Goal: Check status

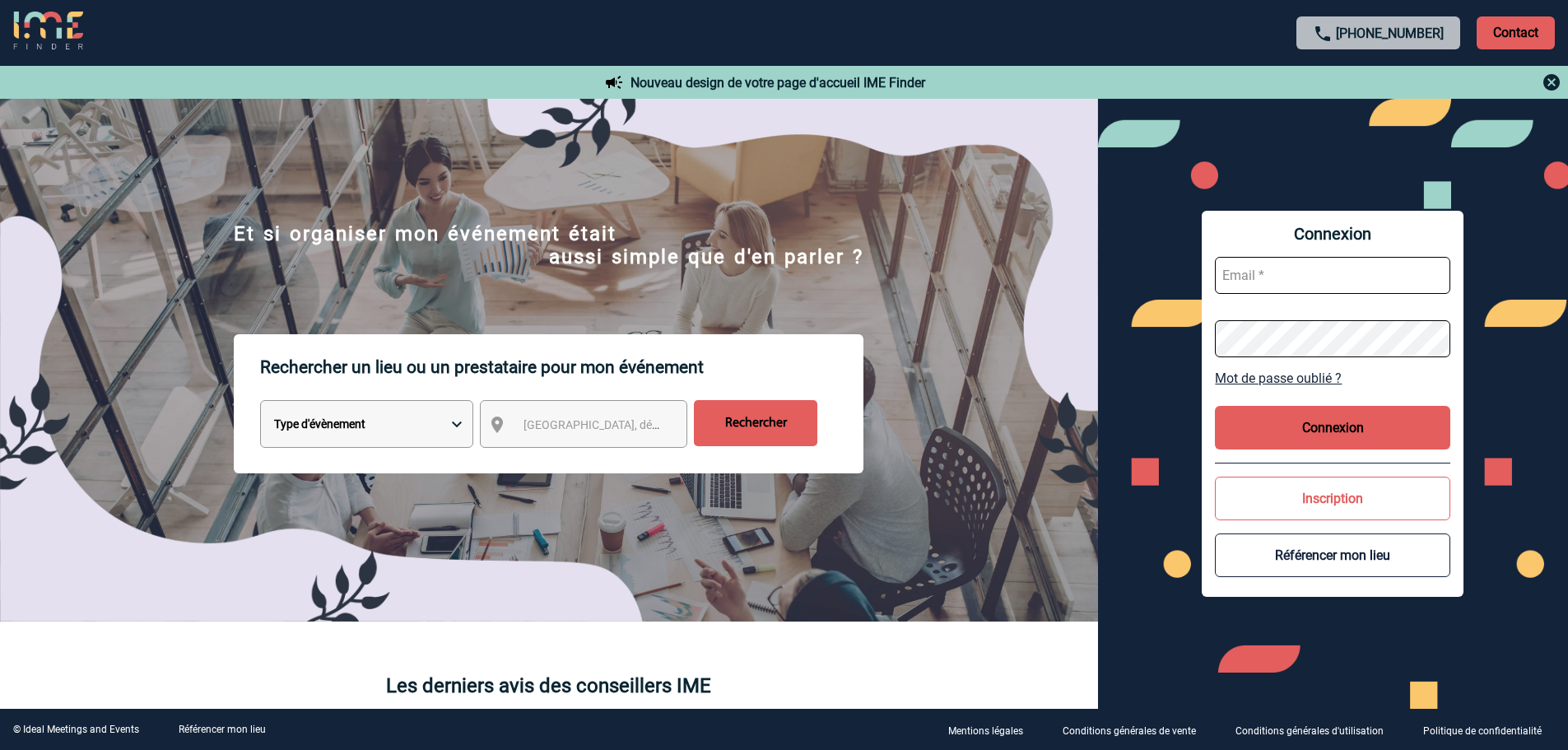
type input "[EMAIL_ADDRESS][DOMAIN_NAME]"
click at [1334, 419] on button "Connexion" at bounding box center [1332, 427] width 236 height 44
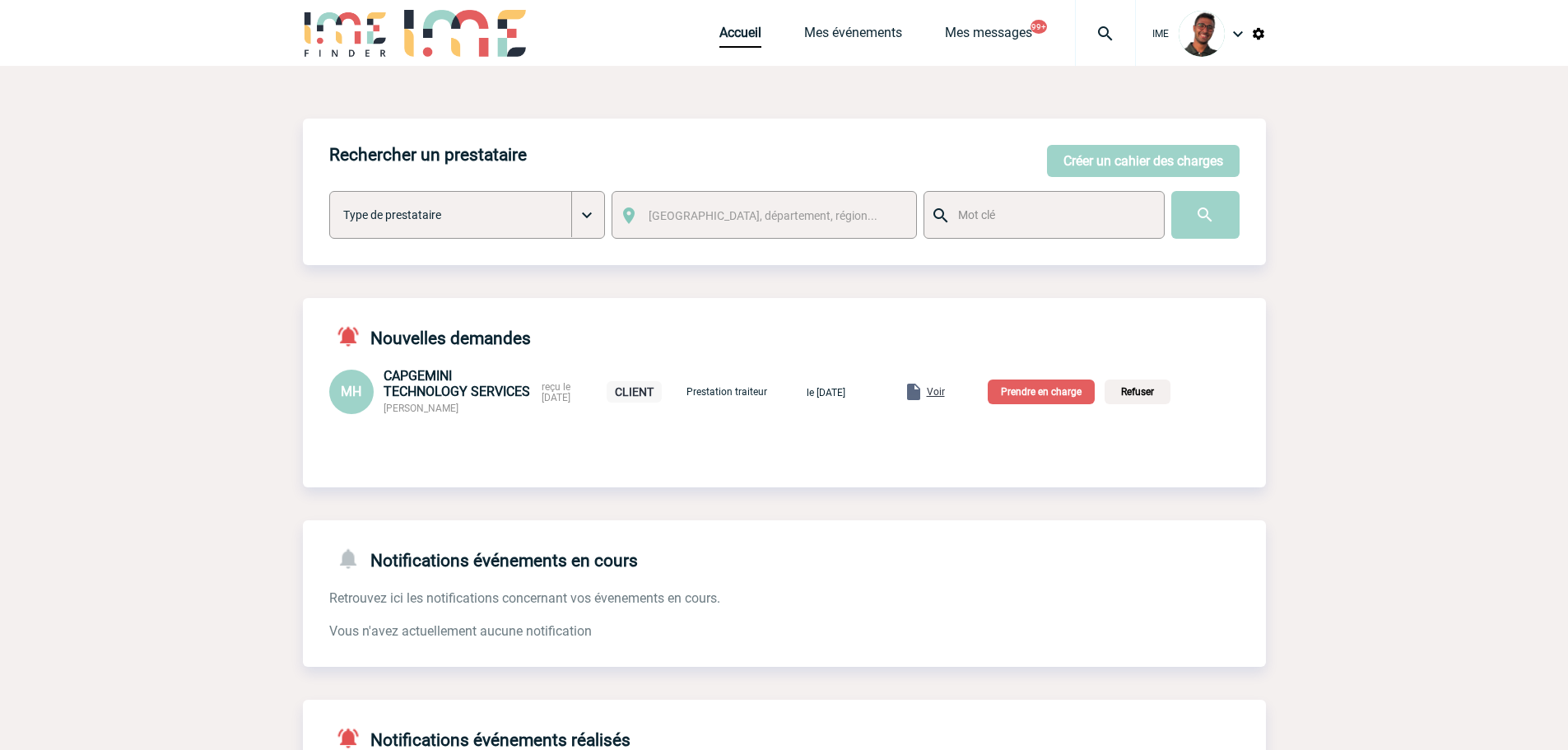
click at [831, 24] on div "Accueil Mes événements Mes messages 99+ Projet, client Projet, client" at bounding box center [927, 32] width 417 height 66
click at [834, 27] on link "Mes événements" at bounding box center [853, 36] width 98 height 23
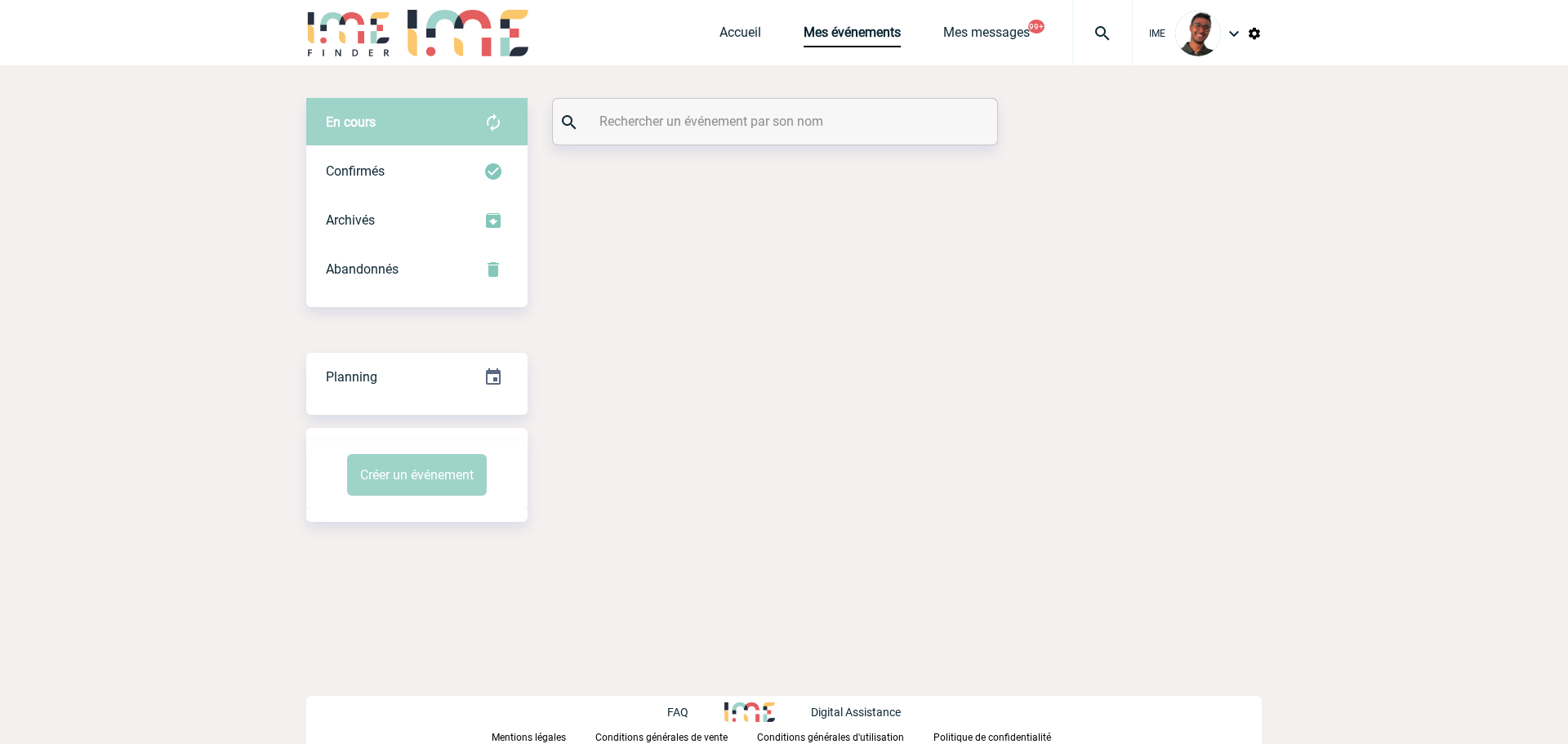
click at [730, 120] on input "text" at bounding box center [777, 121] width 363 height 24
type input "e"
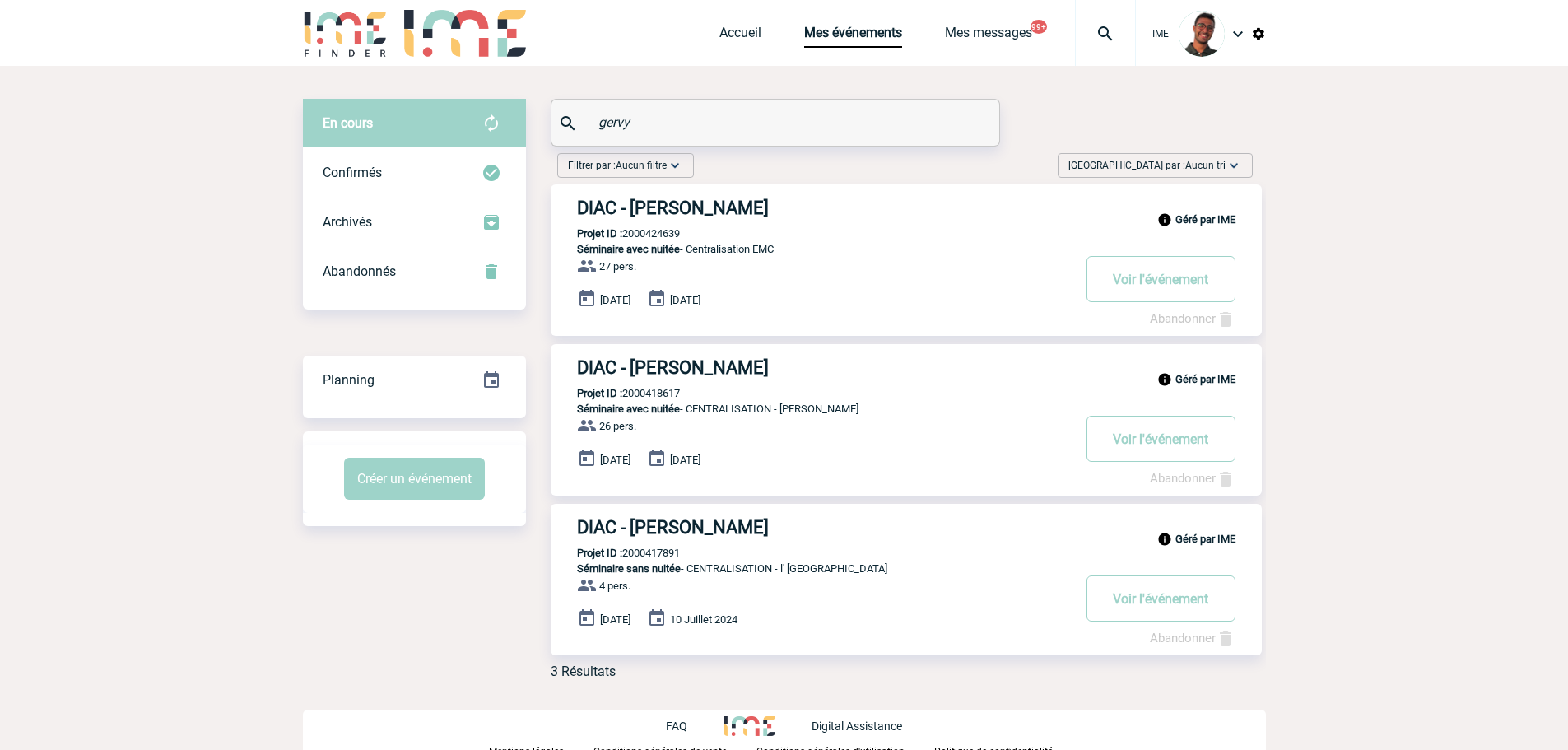
type input "gervy"
click at [1119, 35] on img at bounding box center [1105, 33] width 59 height 20
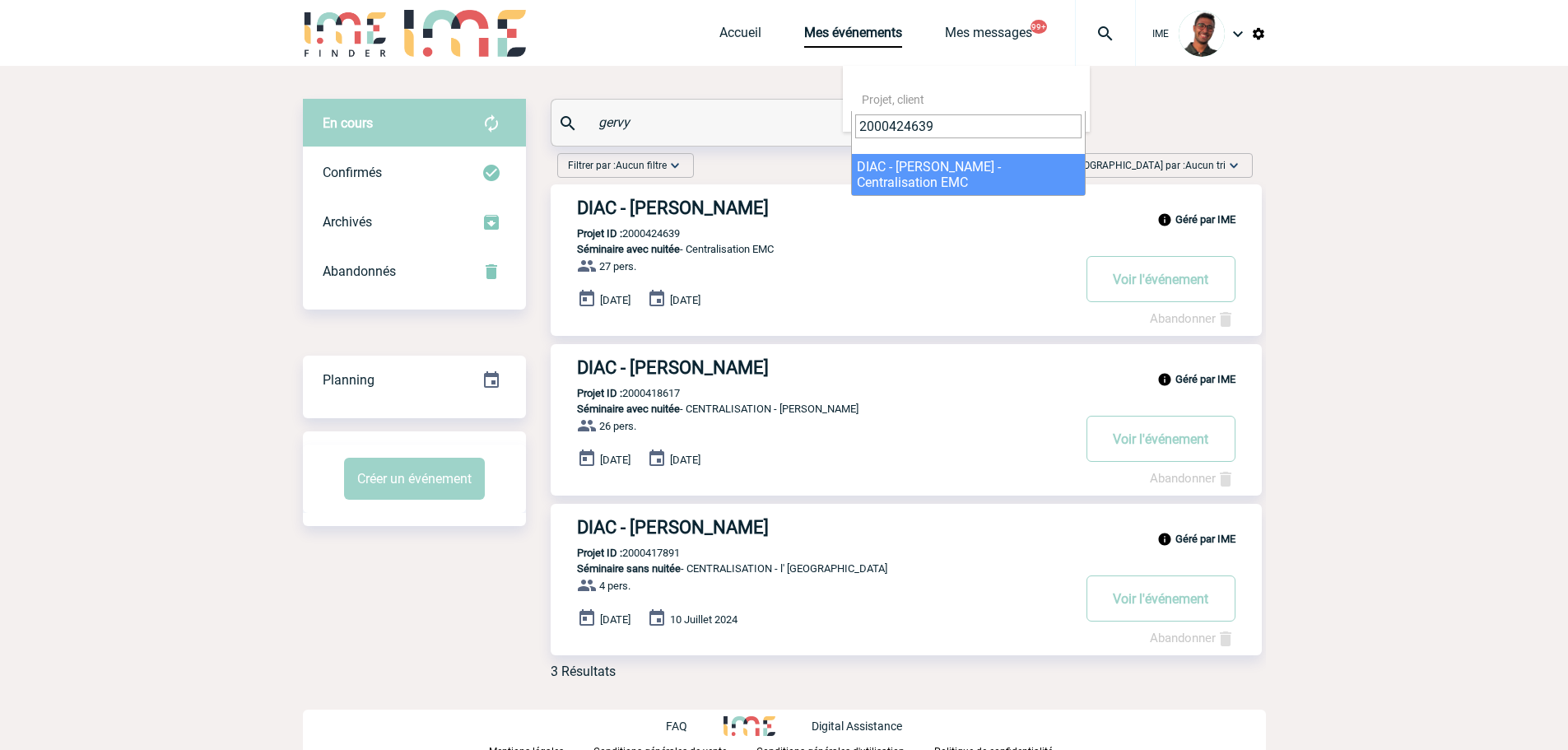
type input "2000424639"
select select "24140"
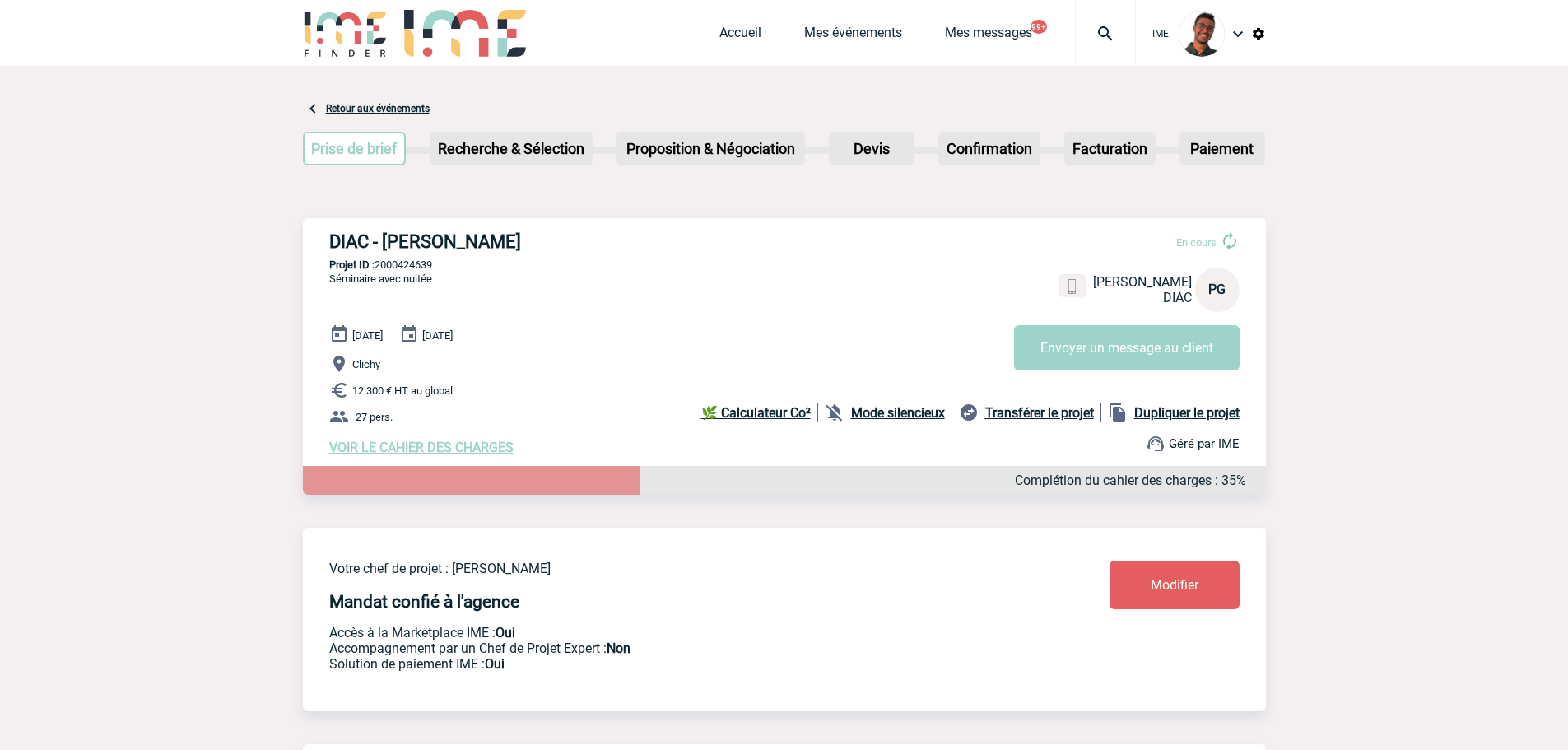
click at [411, 267] on p "Projet ID : 2000424639" at bounding box center [785, 264] width 963 height 12
copy p "2000424639"
click at [489, 295] on div "DIAC - Pierre-Antoine GERVY En cours Pierre-Antoine GERVY DIAC PG Envoyer un me…" at bounding box center [785, 344] width 963 height 250
click at [382, 334] on span "02 Septembre 2025" at bounding box center [367, 335] width 31 height 12
